Goal: Complete application form

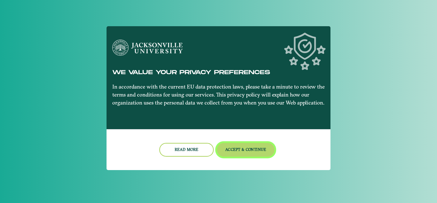
click at [230, 150] on button "Accept & Continue" at bounding box center [246, 150] width 58 height 14
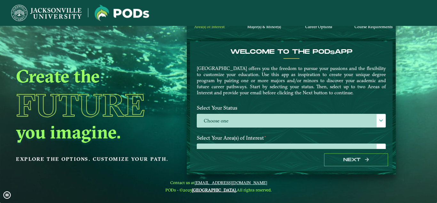
scroll to position [26, 0]
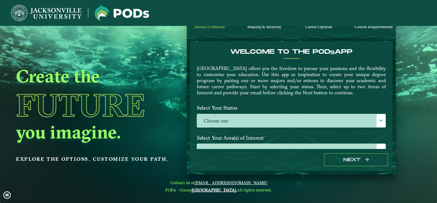
click at [258, 112] on label "Select Your Status" at bounding box center [291, 108] width 199 height 12
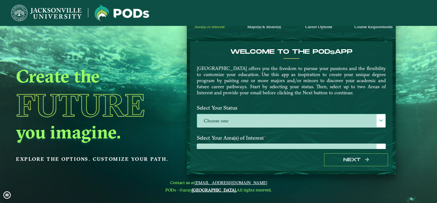
click at [257, 118] on label "Choose one" at bounding box center [291, 121] width 188 height 14
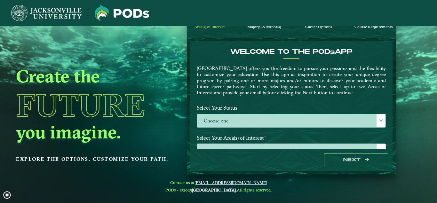
scroll to position [4, 30]
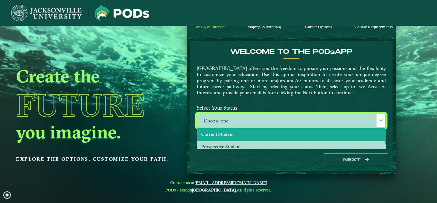
click at [244, 134] on li "Current Student" at bounding box center [291, 134] width 188 height 12
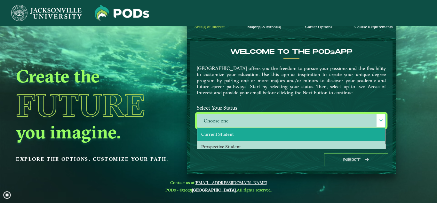
select select "[object Object]"
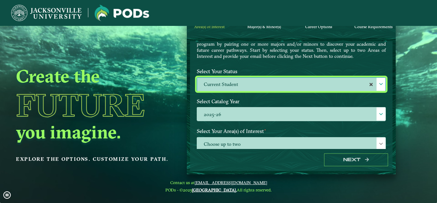
scroll to position [73, 0]
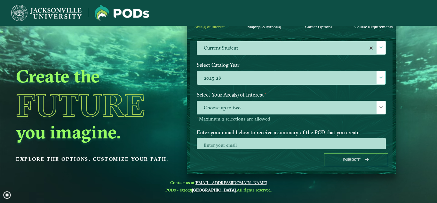
click at [247, 74] on label "2025-26" at bounding box center [291, 78] width 188 height 14
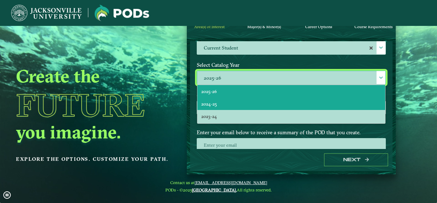
click at [231, 101] on li "2024-25" at bounding box center [291, 104] width 188 height 12
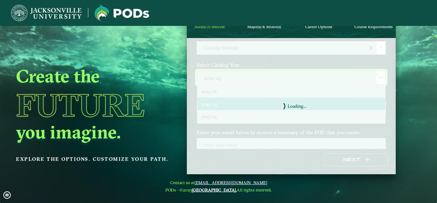
scroll to position [4, 30]
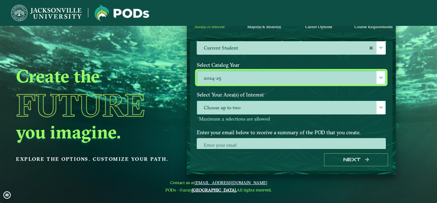
click at [245, 111] on span "Choose up to two" at bounding box center [291, 108] width 188 height 14
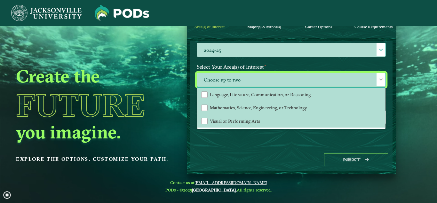
scroll to position [19, 0]
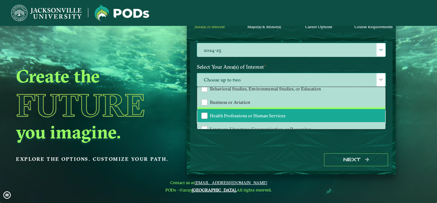
click at [271, 109] on li "Health Professions or Human Services" at bounding box center [291, 115] width 188 height 13
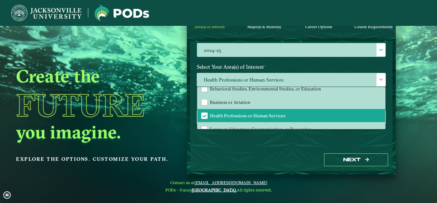
click at [269, 143] on div "Welcome to the POD s app Jacksonville University offers you the freedom to purs…" at bounding box center [291, 95] width 203 height 108
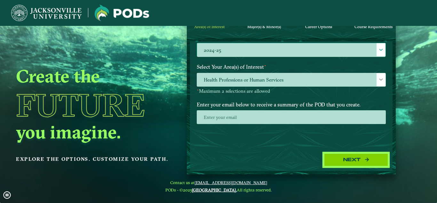
click at [348, 166] on button "Next" at bounding box center [356, 160] width 64 height 13
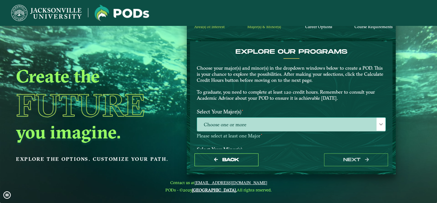
click at [284, 128] on span "Choose one or more" at bounding box center [291, 125] width 188 height 14
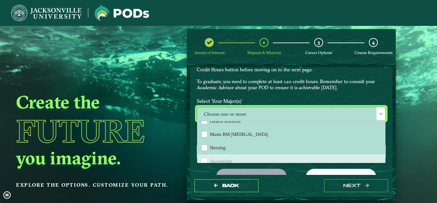
scroll to position [0, 0]
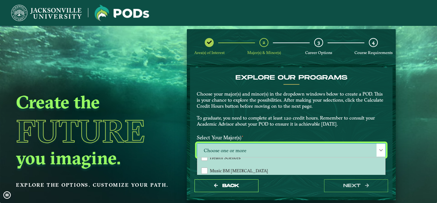
click at [275, 100] on p "Choose your major(s) and minor(s) in the dropdown windows below to create a POD…" at bounding box center [291, 109] width 189 height 36
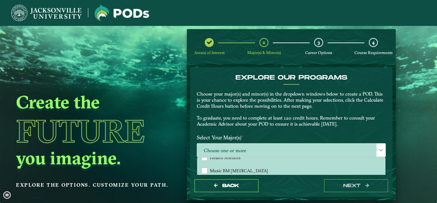
scroll to position [73, 0]
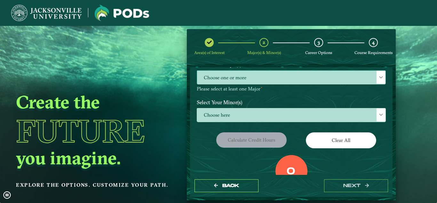
click at [241, 80] on span "Choose one or more" at bounding box center [291, 78] width 188 height 14
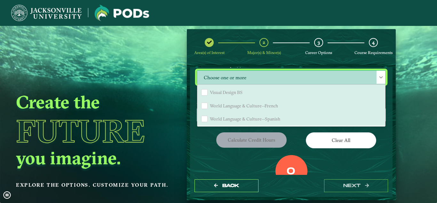
scroll to position [655, 0]
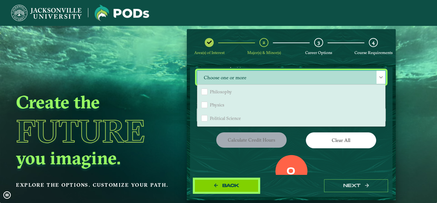
click at [229, 186] on span "Back" at bounding box center [230, 185] width 17 height 5
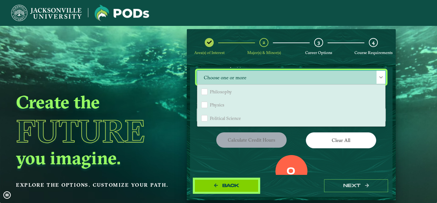
select select "[object Object]"
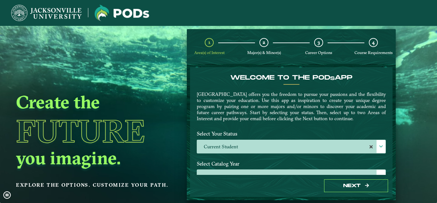
scroll to position [101, 0]
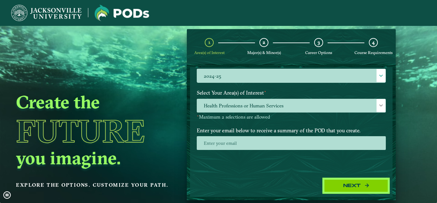
click at [357, 190] on button "Next" at bounding box center [356, 186] width 64 height 13
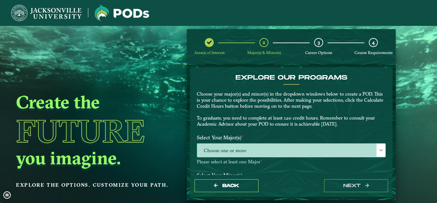
click at [278, 147] on span "Choose one or more" at bounding box center [291, 151] width 188 height 14
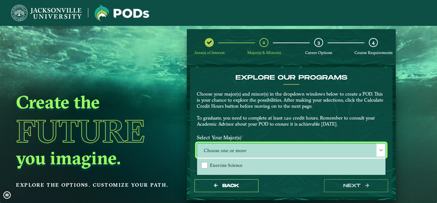
scroll to position [73, 0]
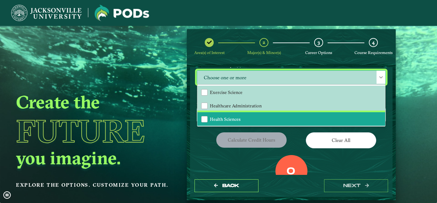
click at [236, 115] on li "Health Sciences" at bounding box center [291, 118] width 188 height 13
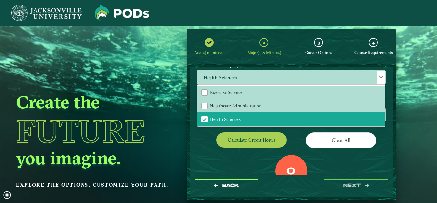
click at [297, 155] on div "0" at bounding box center [292, 171] width 32 height 32
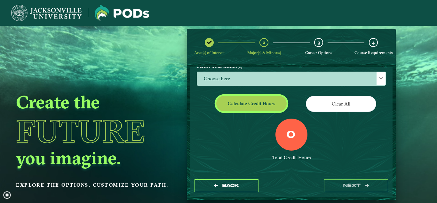
click at [241, 103] on button "Calculate credit hours" at bounding box center [251, 103] width 70 height 15
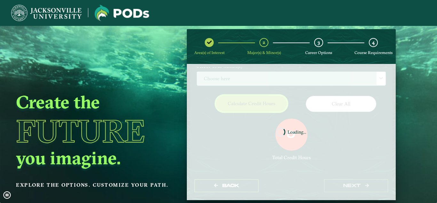
scroll to position [95, 0]
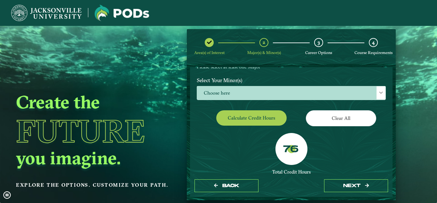
click at [296, 152] on label "76" at bounding box center [291, 150] width 16 height 12
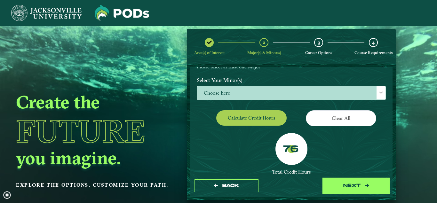
click at [356, 187] on button "next" at bounding box center [356, 186] width 64 height 13
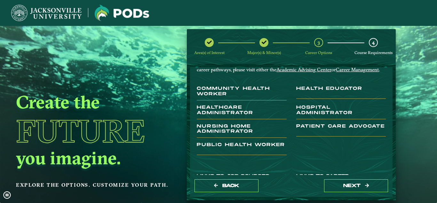
scroll to position [145, 0]
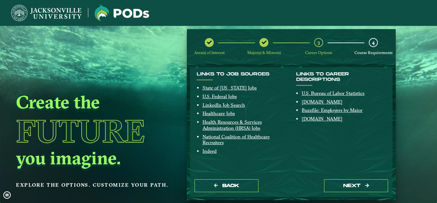
click at [344, 176] on div "Back next" at bounding box center [291, 186] width 203 height 22
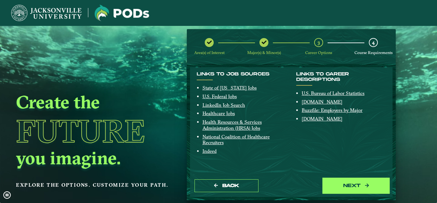
click at [353, 192] on button "next" at bounding box center [356, 186] width 64 height 13
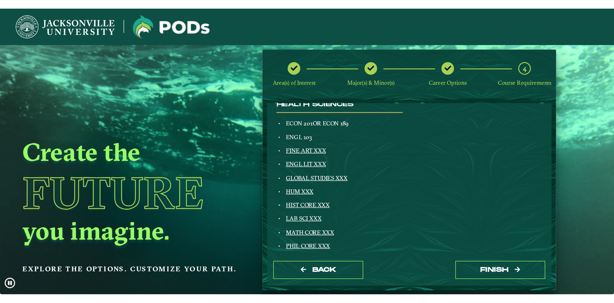
scroll to position [0, 0]
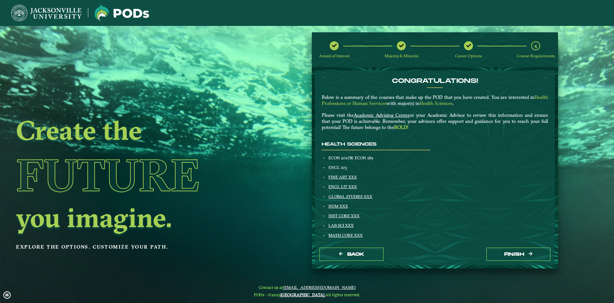
drag, startPoint x: 277, startPoint y: 112, endPoint x: 277, endPoint y: 121, distance: 9.0
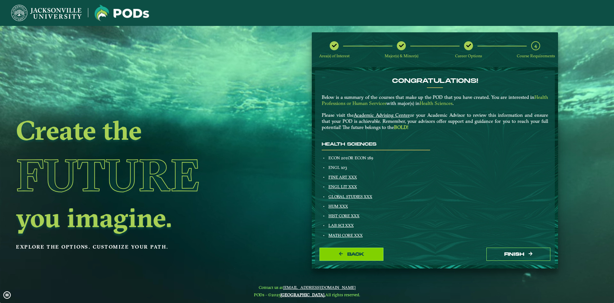
drag, startPoint x: 346, startPoint y: 264, endPoint x: 350, endPoint y: 253, distance: 11.5
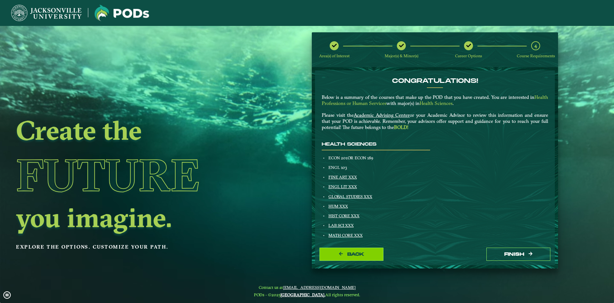
click at [347, 203] on div "Back Finish" at bounding box center [435, 254] width 240 height 22
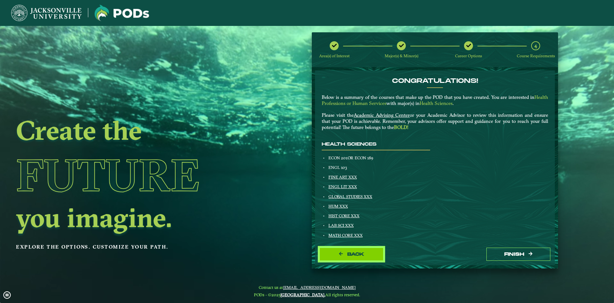
click at [350, 203] on span "Back" at bounding box center [356, 254] width 17 height 5
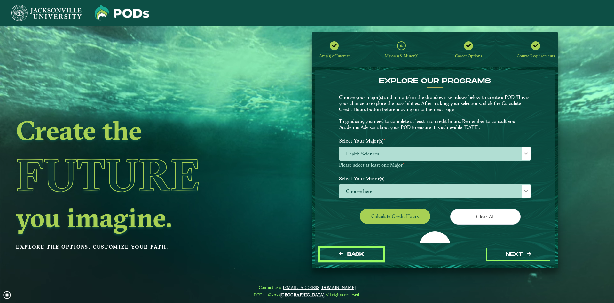
click at [350, 203] on span "Back" at bounding box center [356, 254] width 17 height 5
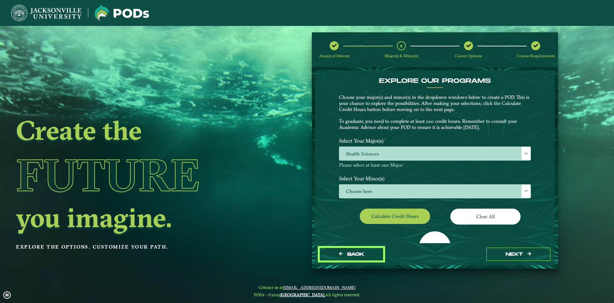
select select "[object Object]"
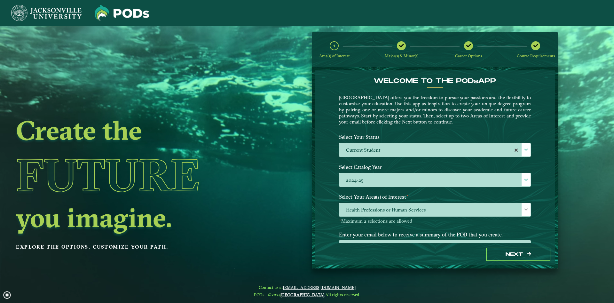
click at [350, 203] on div "Next" at bounding box center [435, 254] width 240 height 22
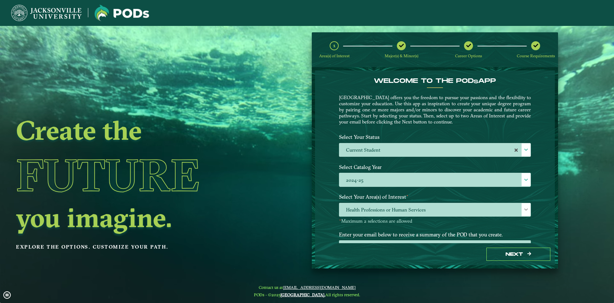
click at [350, 203] on div "Next" at bounding box center [435, 254] width 240 height 22
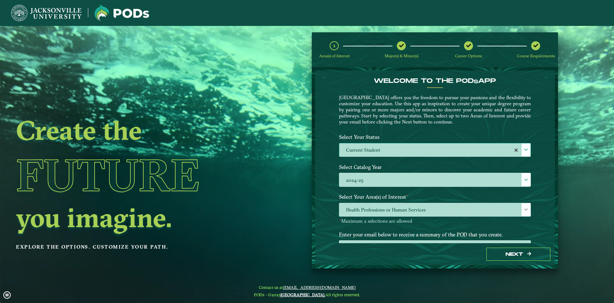
scroll to position [27, 0]
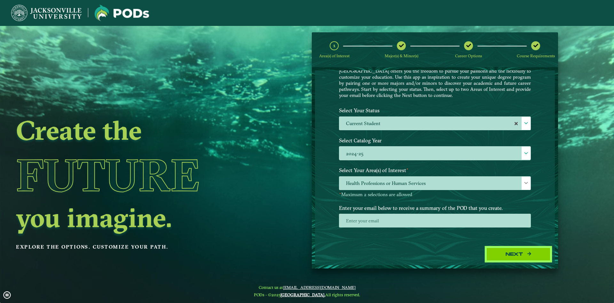
click at [437, 203] on button "Next" at bounding box center [519, 254] width 64 height 13
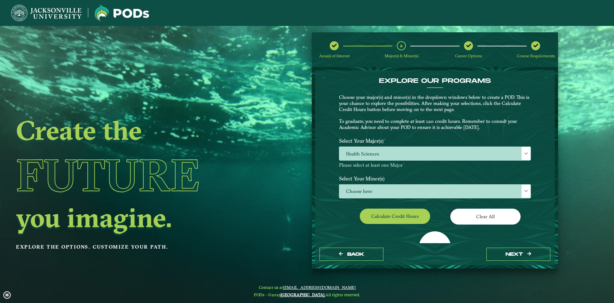
scroll to position [36, 0]
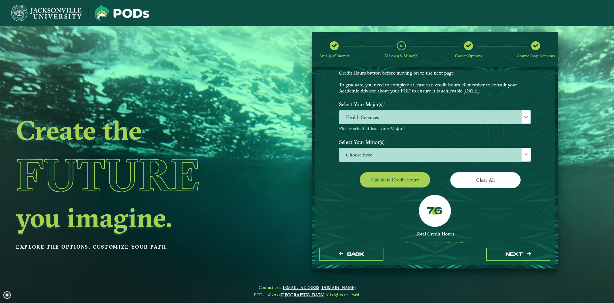
click at [402, 114] on span "Health Sciences" at bounding box center [435, 117] width 191 height 14
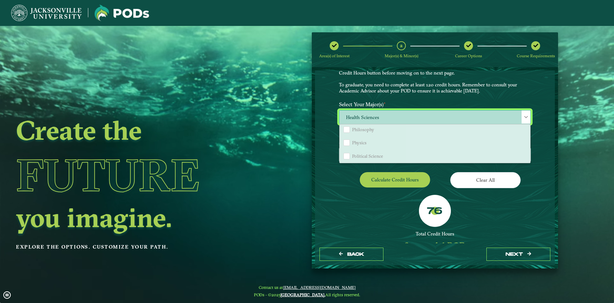
scroll to position [691, 0]
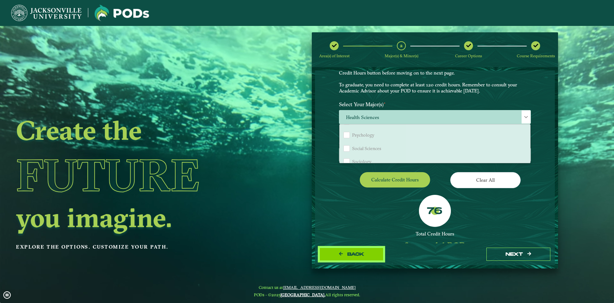
click at [357, 203] on span "Back" at bounding box center [356, 254] width 17 height 5
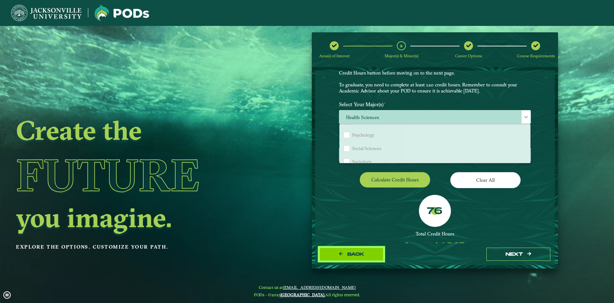
select select "[object Object]"
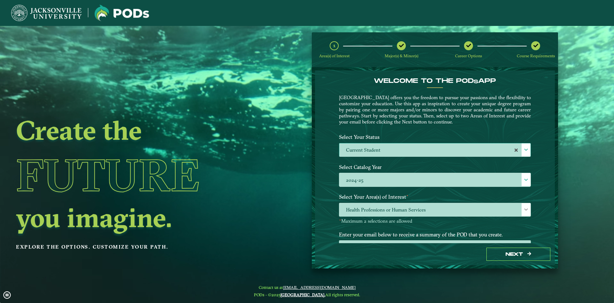
click at [384, 155] on label "Current Student" at bounding box center [435, 150] width 191 height 14
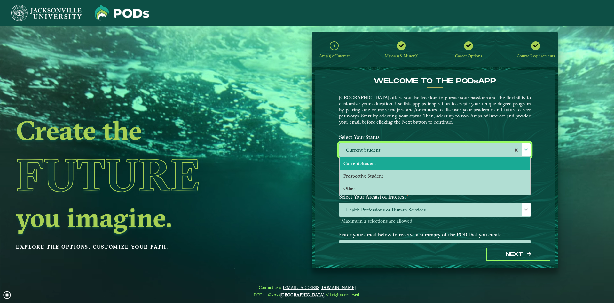
scroll to position [4, 30]
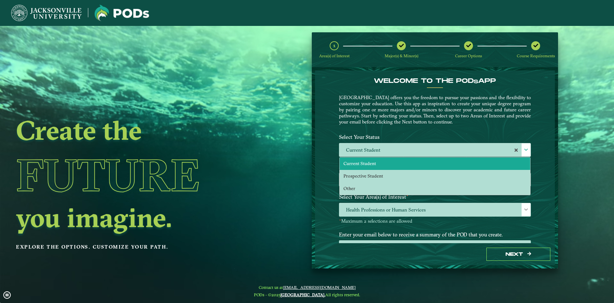
click at [396, 130] on div "Welcome to the POD s app Jacksonville University offers you the freedom to purs…" at bounding box center [435, 104] width 202 height 54
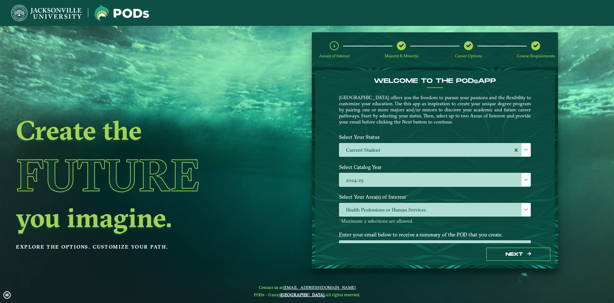
scroll to position [27, 0]
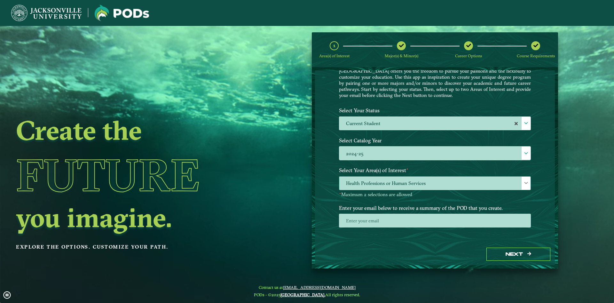
click at [400, 176] on div "Health Professions or Human Services" at bounding box center [435, 183] width 192 height 14
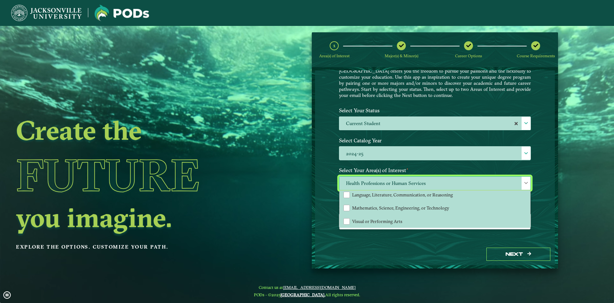
scroll to position [0, 0]
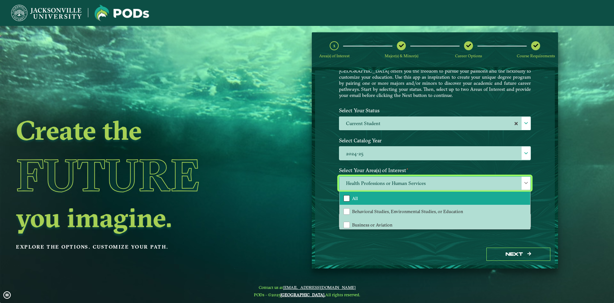
click at [349, 201] on div "All" at bounding box center [347, 198] width 6 height 6
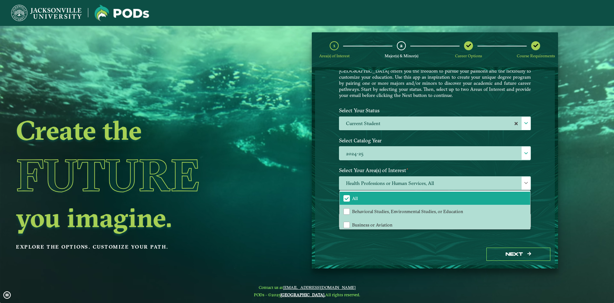
click at [325, 192] on div "Welcome to the POD s app Jacksonville University offers you the freedom to purs…" at bounding box center [435, 156] width 240 height 173
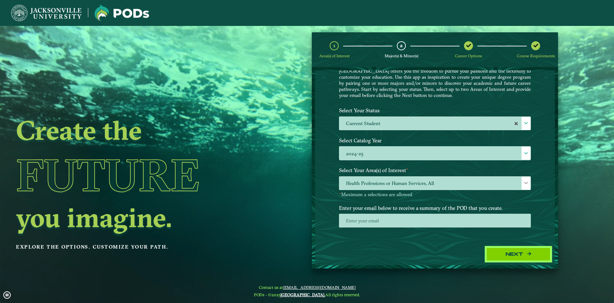
click at [437, 203] on button "Next" at bounding box center [519, 254] width 64 height 13
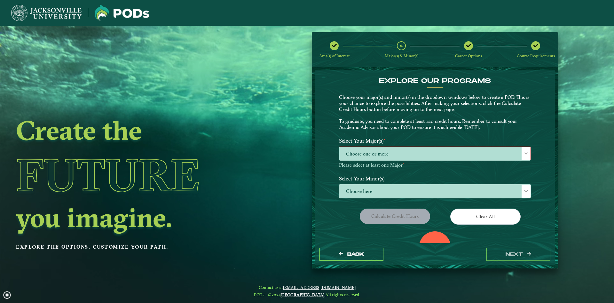
click at [418, 156] on span "Choose one or more" at bounding box center [435, 154] width 191 height 14
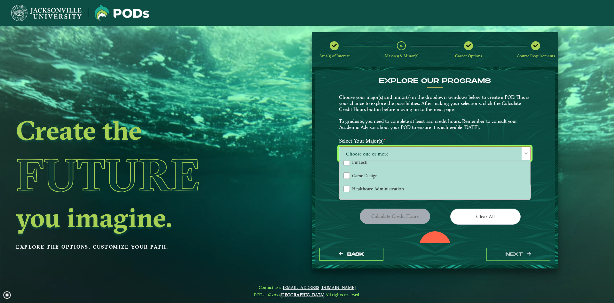
scroll to position [415, 0]
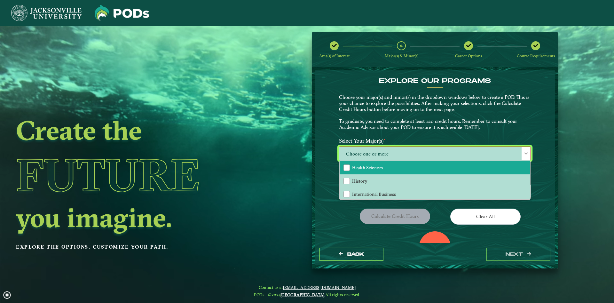
click at [372, 170] on span "Health Sciences" at bounding box center [367, 168] width 31 height 6
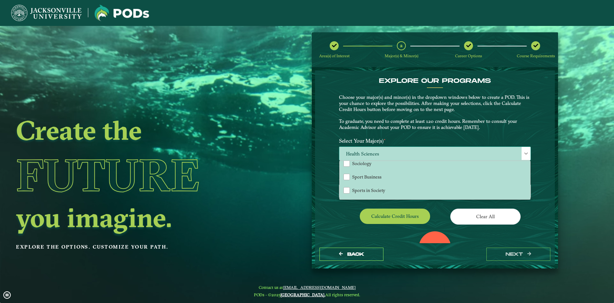
scroll to position [691, 0]
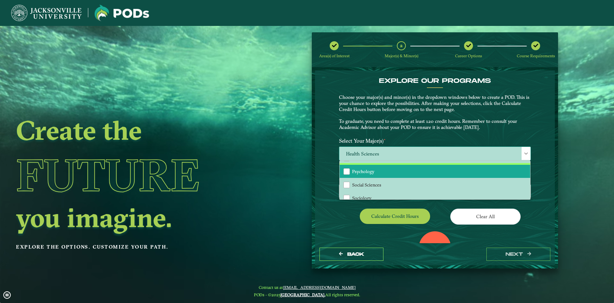
click at [377, 171] on li "Psychology" at bounding box center [435, 171] width 191 height 13
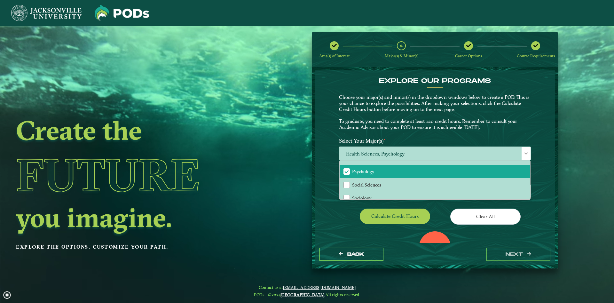
click at [437, 203] on div "0 Total Credit Hours" at bounding box center [435, 258] width 202 height 54
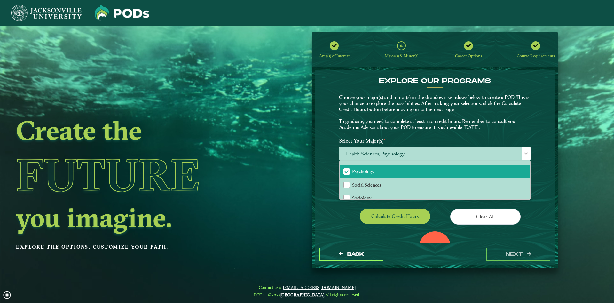
scroll to position [49, 0]
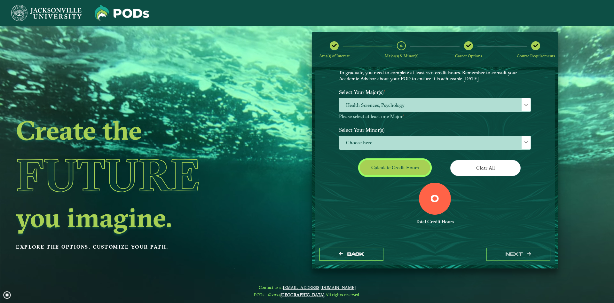
click at [400, 167] on button "Calculate credit hours" at bounding box center [395, 167] width 70 height 15
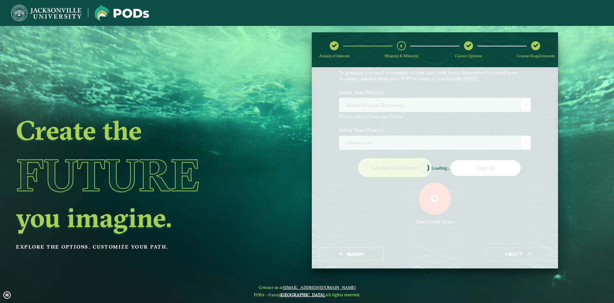
scroll to position [30, 0]
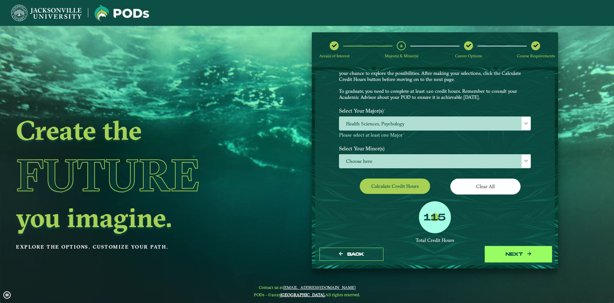
click at [437, 203] on button "next" at bounding box center [519, 254] width 64 height 13
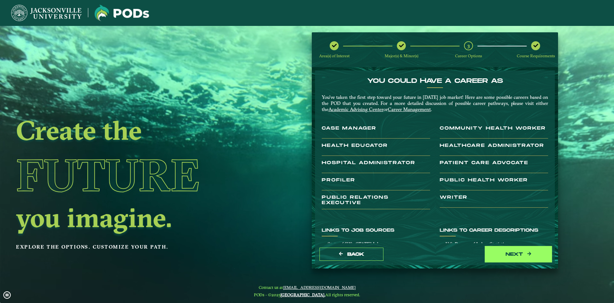
click at [437, 203] on button "next" at bounding box center [519, 254] width 64 height 13
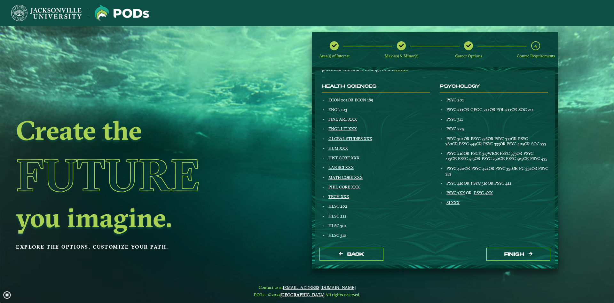
scroll to position [66, 0]
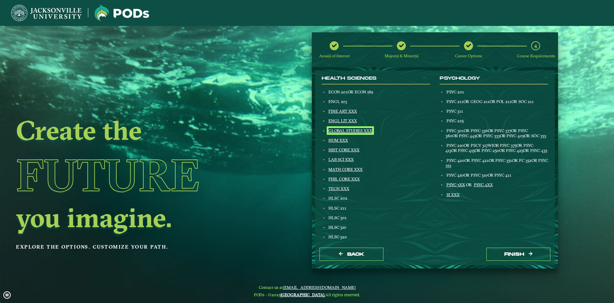
click at [348, 130] on link "GLOBAL STUDIES XXX" at bounding box center [351, 130] width 44 height 5
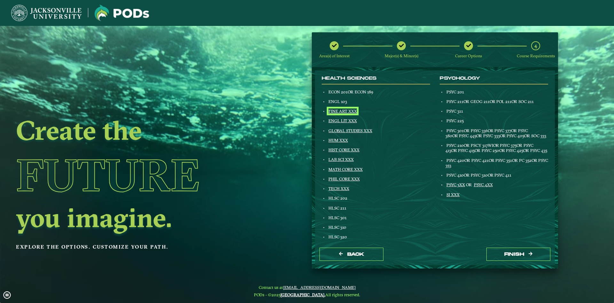
click at [341, 109] on link "FINE ART XXX" at bounding box center [343, 110] width 28 height 5
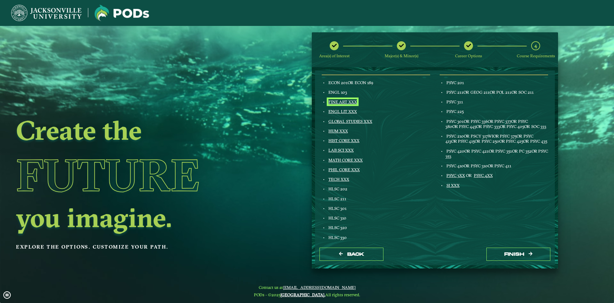
scroll to position [39, 0]
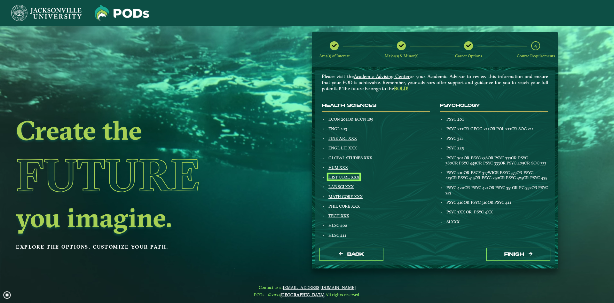
click at [337, 176] on link "HIST CORE XXX" at bounding box center [344, 176] width 31 height 5
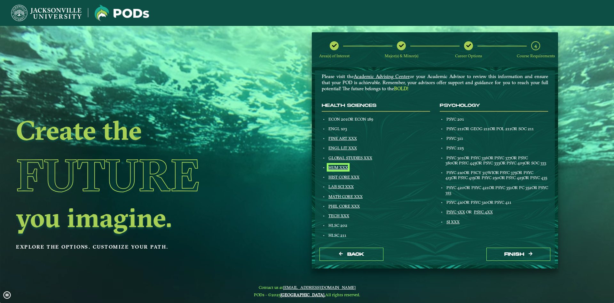
click at [342, 167] on link "HUM XXX" at bounding box center [339, 167] width 20 height 5
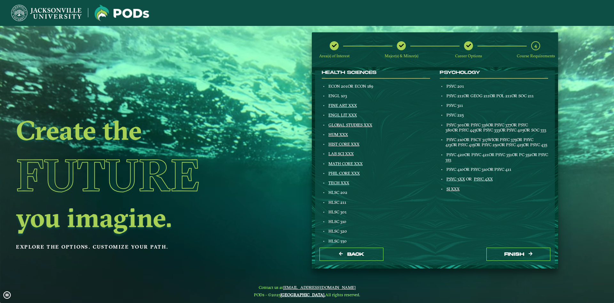
drag, startPoint x: 397, startPoint y: 170, endPoint x: 397, endPoint y: 177, distance: 6.7
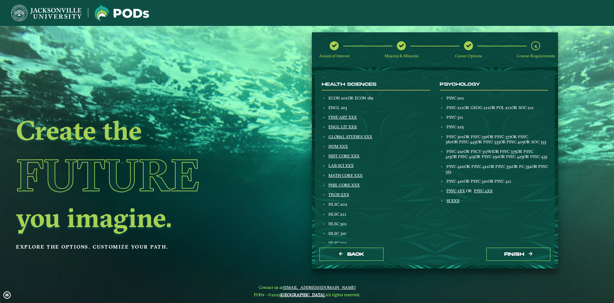
scroll to position [46, 0]
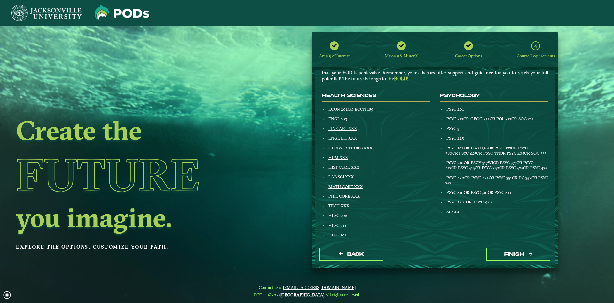
drag, startPoint x: 392, startPoint y: 165, endPoint x: 389, endPoint y: 154, distance: 11.5
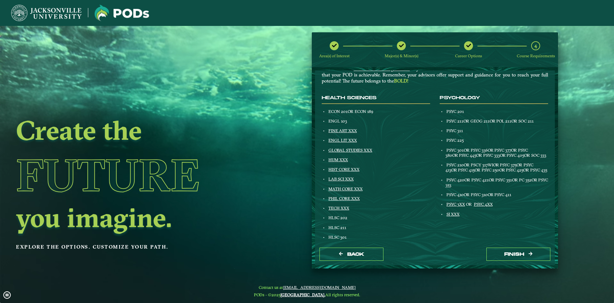
click at [339, 186] on div "Health Sciences ECON 201 OR ECON 189 ENGL 103 FINE ART XXX ENGL LIT XXX GLOBAL …" at bounding box center [376, 218] width 118 height 246
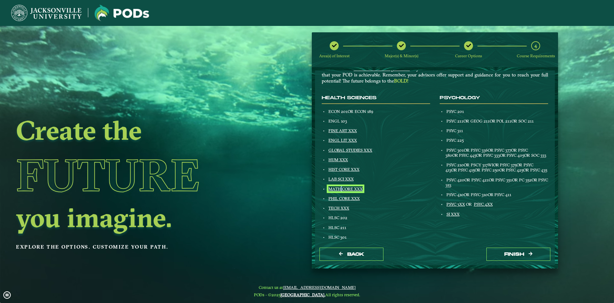
click at [339, 187] on link "MATH CORE XXX" at bounding box center [346, 188] width 34 height 5
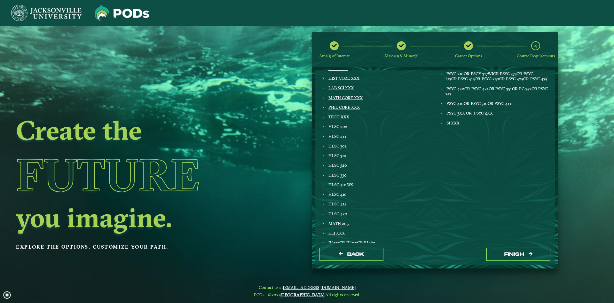
scroll to position [174, 0]
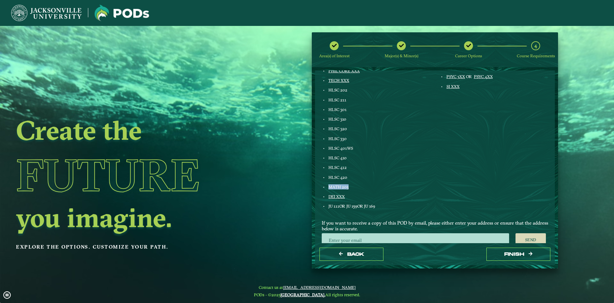
drag, startPoint x: 331, startPoint y: 183, endPoint x: 322, endPoint y: 183, distance: 9.6
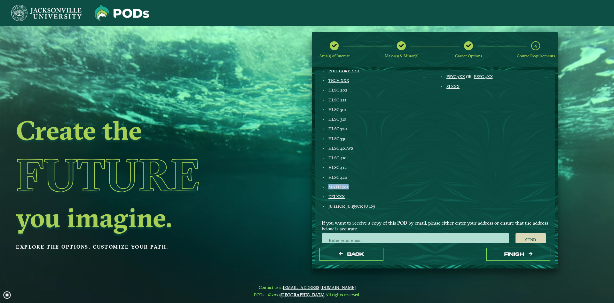
click at [322, 183] on div "Health Sciences ECON 201 OR ECON 189 ENGL 103 FINE ART XXX ENGL LIT XXX GLOBAL …" at bounding box center [376, 91] width 118 height 246
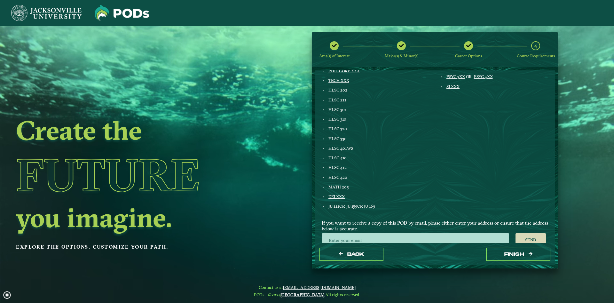
click at [390, 183] on div "Health Sciences ECON 201 OR ECON 189 ENGL 103 FINE ART XXX ENGL LIT XXX GLOBAL …" at bounding box center [376, 91] width 118 height 246
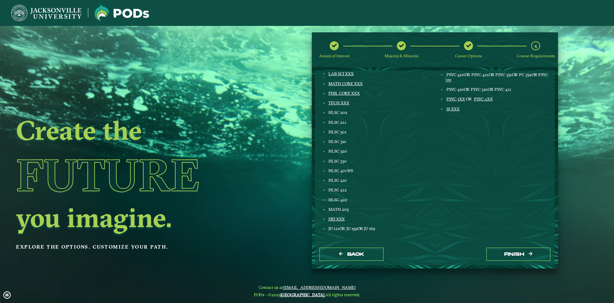
drag, startPoint x: 396, startPoint y: 196, endPoint x: 394, endPoint y: 184, distance: 12.0
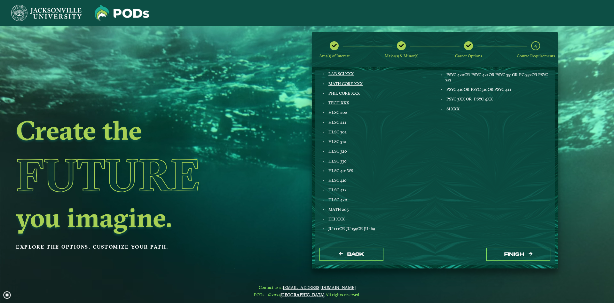
scroll to position [149, 0]
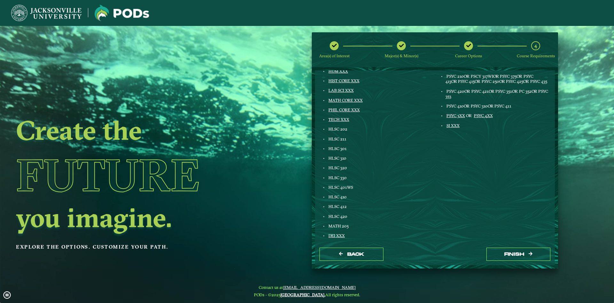
drag, startPoint x: 394, startPoint y: 184, endPoint x: 392, endPoint y: 174, distance: 9.7
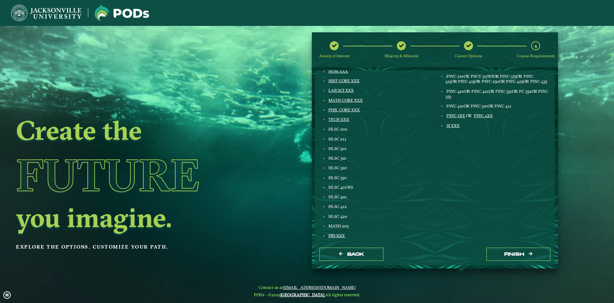
scroll to position [130, 0]
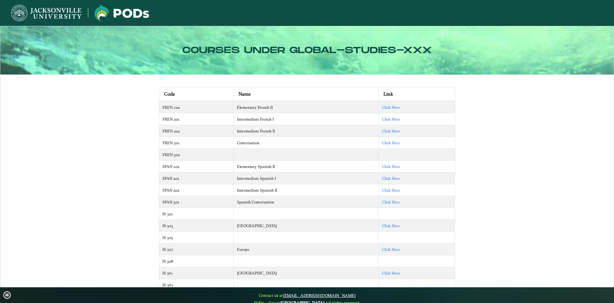
scroll to position [14, 0]
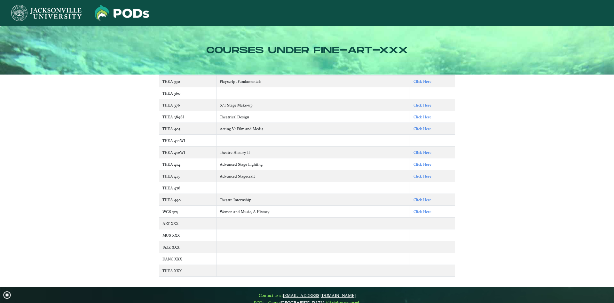
scroll to position [8, 0]
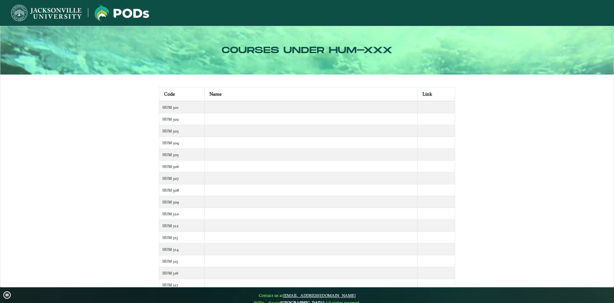
scroll to position [322, 0]
